Goal: Information Seeking & Learning: Learn about a topic

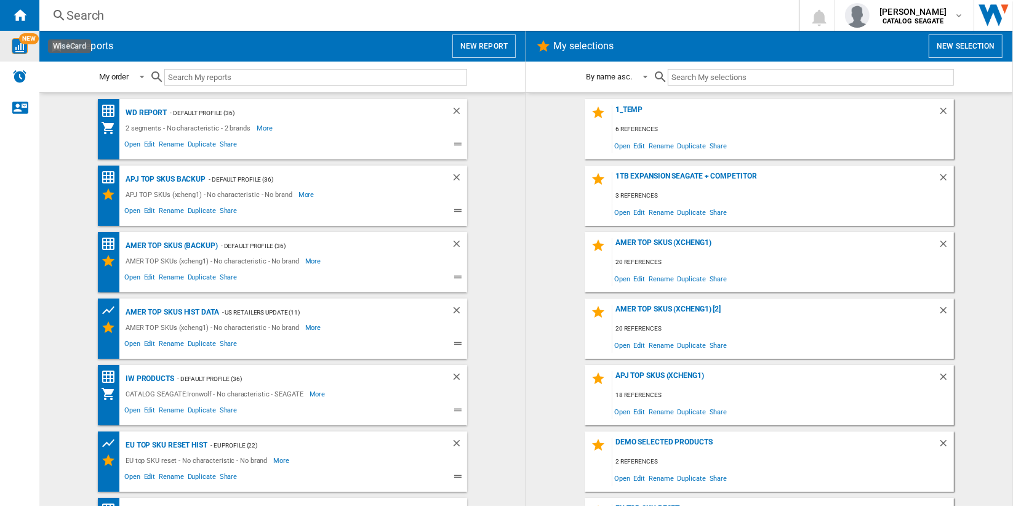
click at [22, 51] on img "WiseCard" at bounding box center [20, 46] width 16 height 16
click at [138, 111] on div "WD report" at bounding box center [144, 112] width 44 height 15
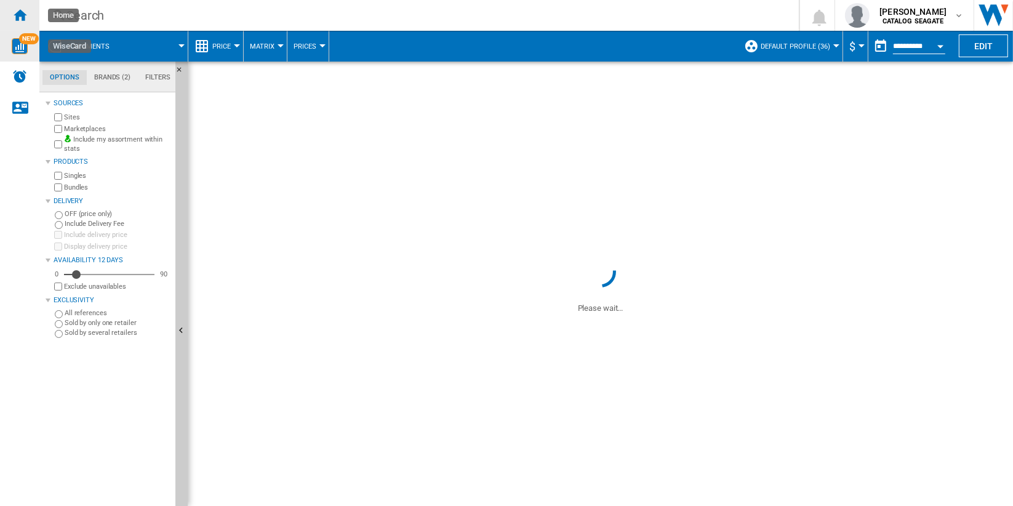
click at [18, 17] on ng-md-icon "Home" at bounding box center [19, 14] width 15 height 15
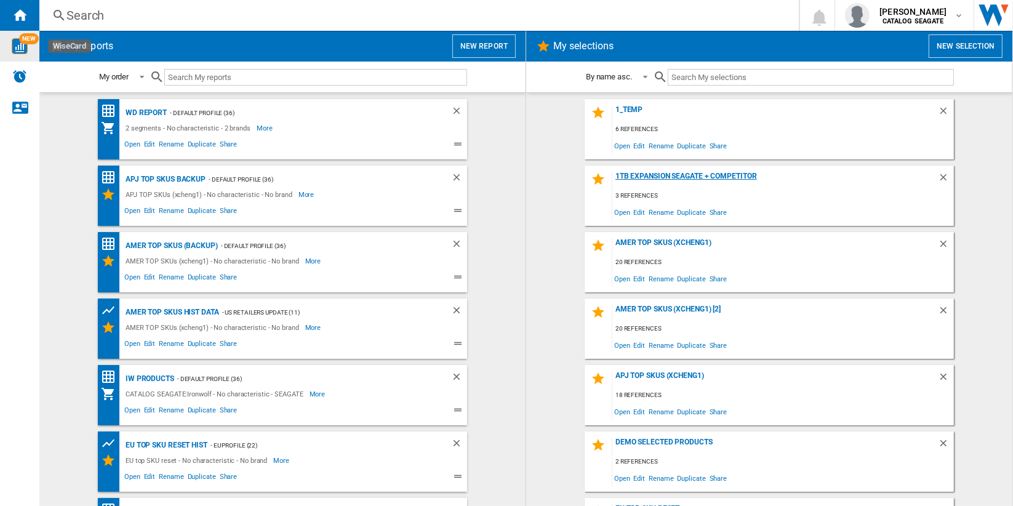
click at [720, 178] on div "1TB Expansion Seagate + Competitor" at bounding box center [774, 180] width 325 height 17
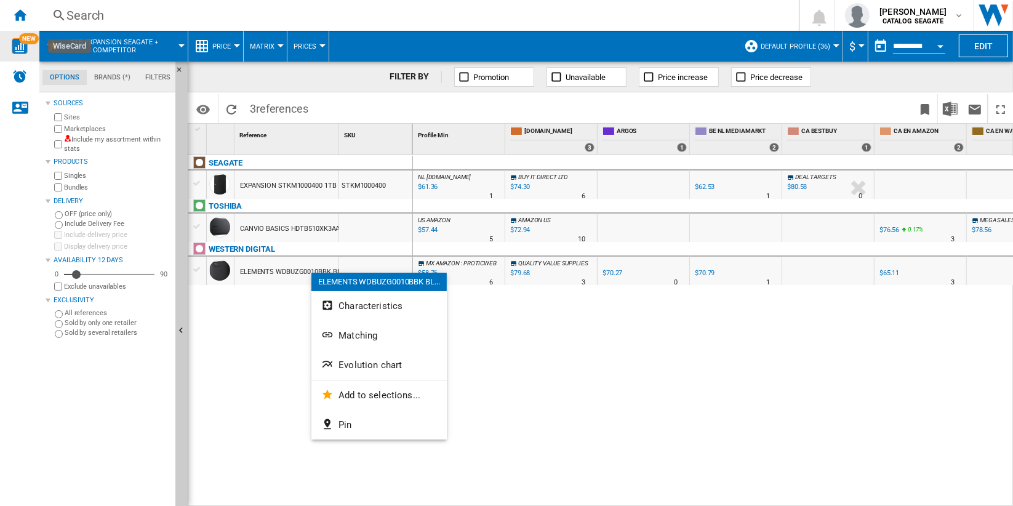
drag, startPoint x: 304, startPoint y: 188, endPoint x: 609, endPoint y: 314, distance: 330.2
click at [638, 341] on div at bounding box center [506, 253] width 1013 height 506
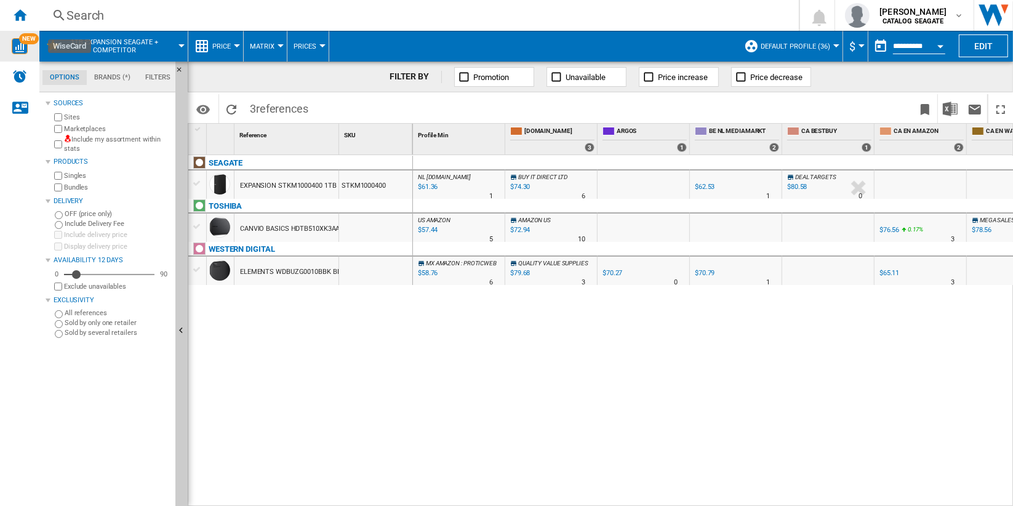
click at [297, 190] on div "EXPANSION STKM1000400 1TB" at bounding box center [288, 186] width 97 height 28
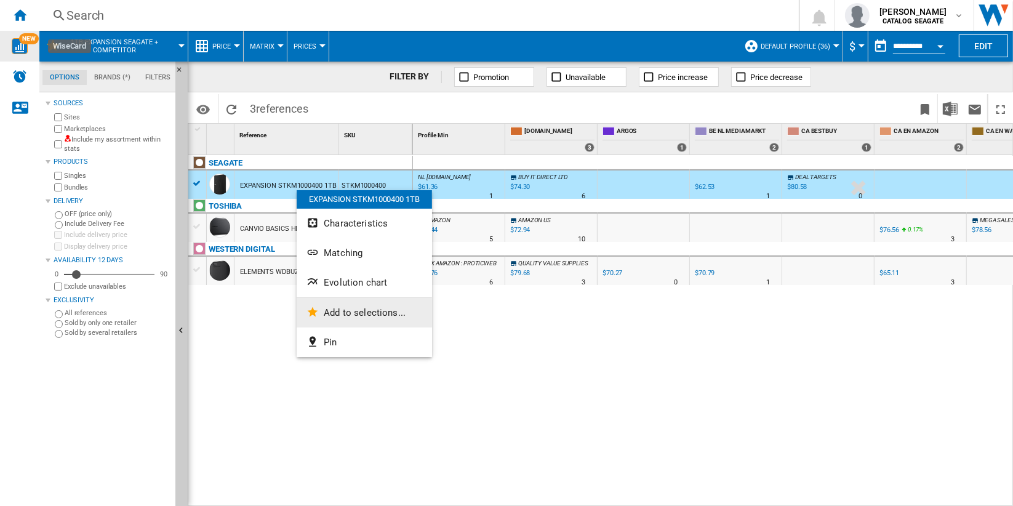
click at [397, 311] on span "Add to selections..." at bounding box center [365, 312] width 82 height 11
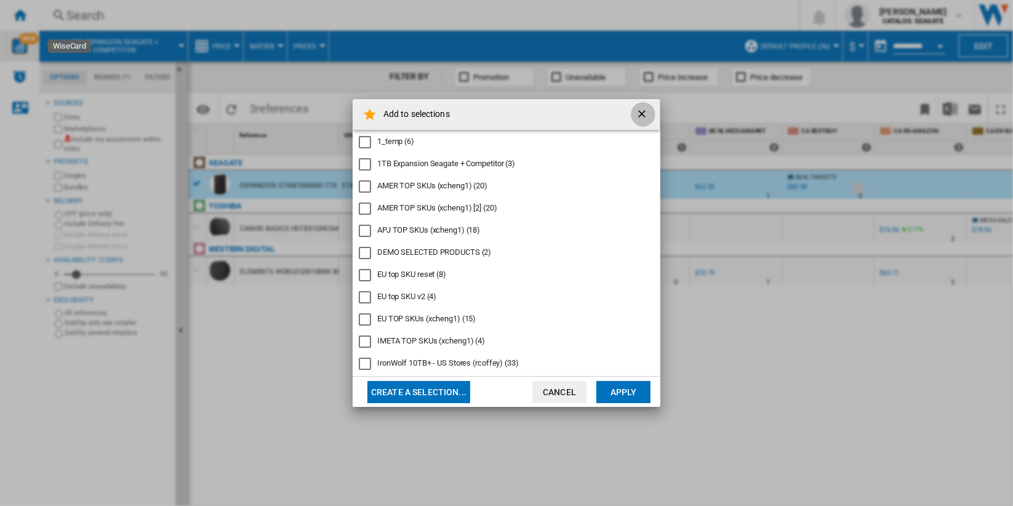
click at [639, 113] on ng-md-icon "getI18NText('BUTTONS.CLOSE_DIALOG')" at bounding box center [642, 115] width 15 height 15
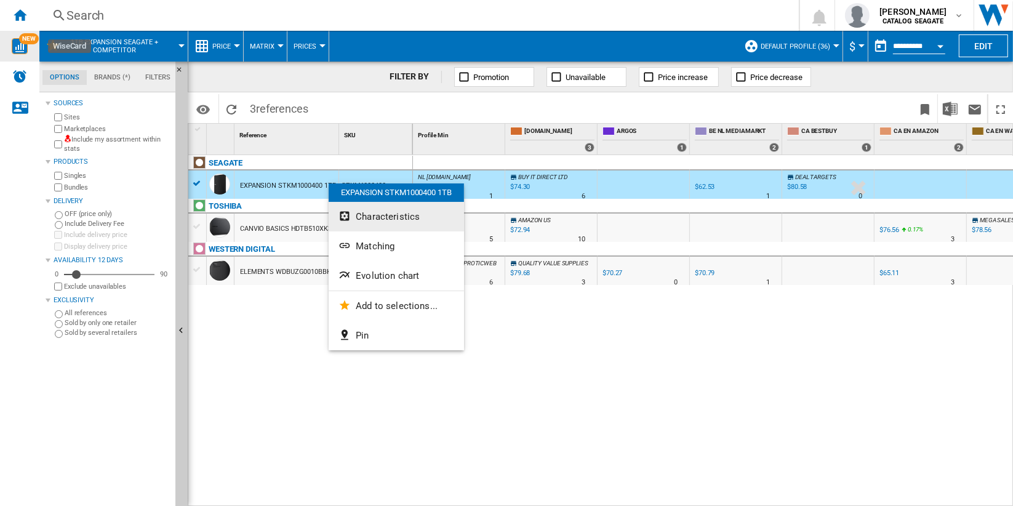
click at [421, 212] on button "Characteristics" at bounding box center [396, 217] width 135 height 30
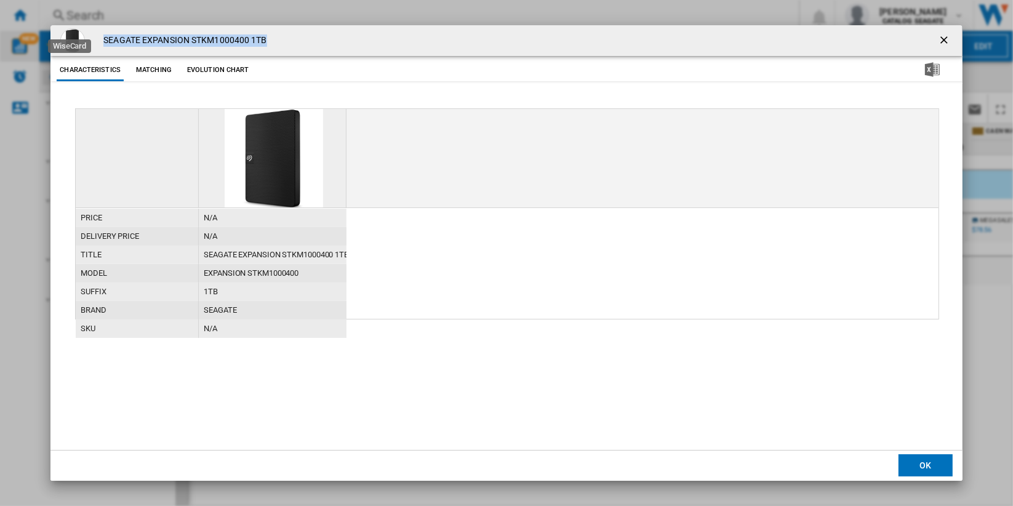
drag, startPoint x: 269, startPoint y: 36, endPoint x: 102, endPoint y: 34, distance: 168.0
click at [102, 34] on div "SEAGATE EXPANSION STKM1000400 1TB" at bounding box center [505, 40] width 911 height 31
drag, startPoint x: 102, startPoint y: 34, endPoint x: 498, endPoint y: 48, distance: 397.0
click at [498, 48] on div "SEAGATE EXPANSION STKM1000400 1TB" at bounding box center [505, 40] width 911 height 31
click at [222, 36] on h4 "SEAGATE EXPANSION STKM1000400 1TB" at bounding box center [181, 40] width 169 height 12
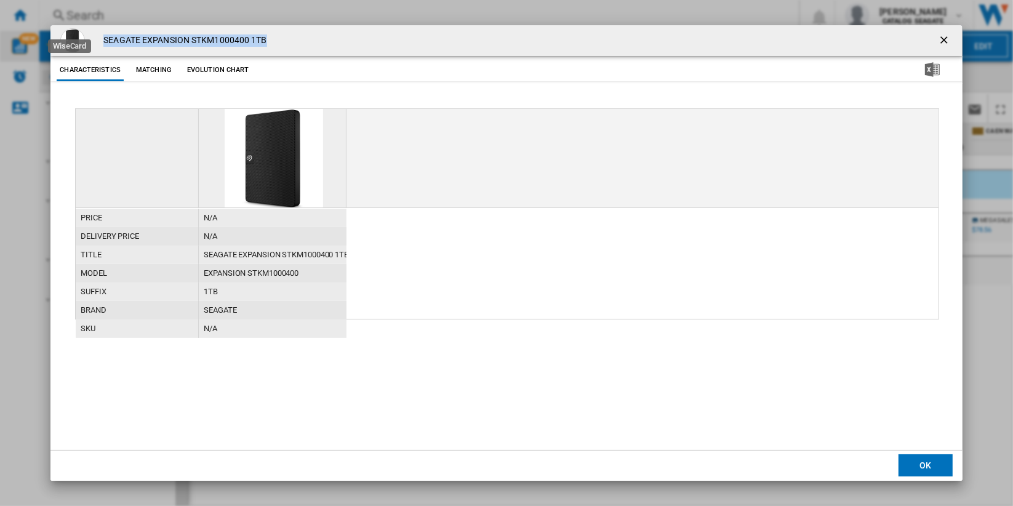
click at [222, 36] on h4 "SEAGATE EXPANSION STKM1000400 1TB" at bounding box center [181, 40] width 169 height 12
click at [469, 51] on div "SEAGATE EXPANSION STKM1000400 1TB" at bounding box center [505, 40] width 911 height 31
drag, startPoint x: 277, startPoint y: 41, endPoint x: 104, endPoint y: 45, distance: 172.9
click at [104, 45] on div "SEAGATE EXPANSION STKM1000400 1TB" at bounding box center [505, 40] width 911 height 31
copy h4 "SEAGATE EXPANSION STKM1000400 1TB"
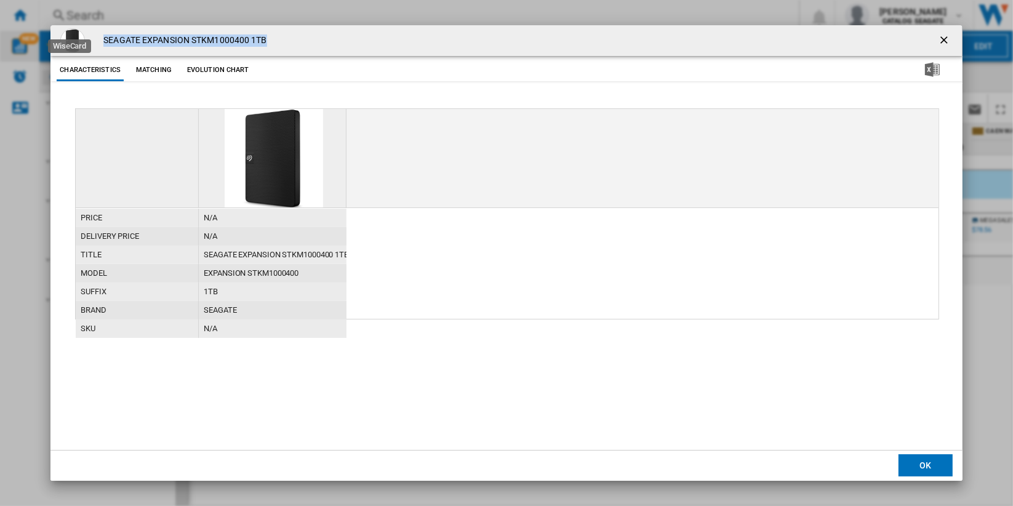
click at [947, 39] on ng-md-icon "getI18NText('BUTTONS.CLOSE_DIALOG')" at bounding box center [945, 41] width 15 height 15
